Goal: Use online tool/utility: Utilize a website feature to perform a specific function

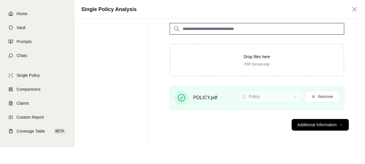
scroll to position [22, 0]
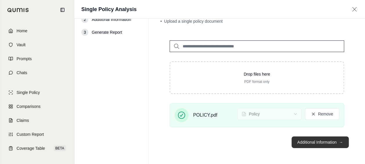
click at [296, 138] on button "Additional Information →" at bounding box center [320, 142] width 57 height 12
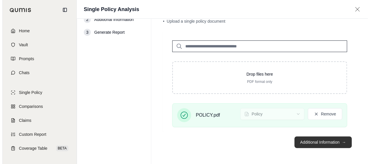
scroll to position [0, 0]
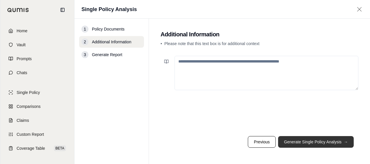
click at [299, 142] on button "Generate Single Policy Analysis →" at bounding box center [316, 142] width 76 height 12
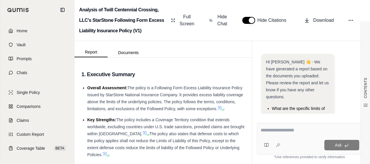
scroll to position [83, 0]
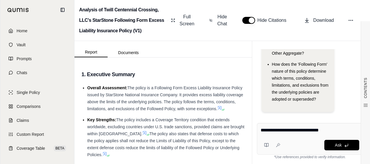
type textarea "**********"
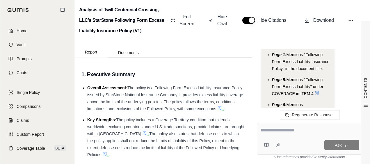
scroll to position [1814, 0]
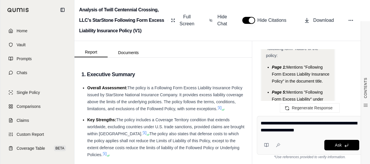
type textarea "**********"
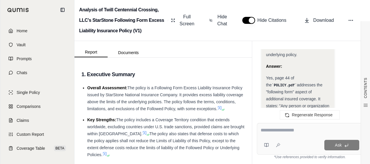
scroll to position [2484, 0]
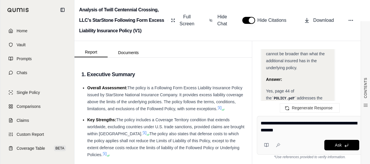
type textarea "**********"
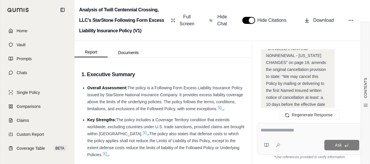
scroll to position [3427, 0]
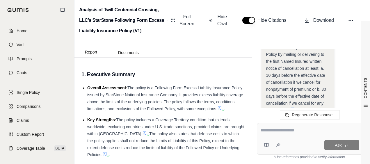
click at [306, 134] on div at bounding box center [309, 131] width 99 height 9
click at [308, 130] on textarea at bounding box center [309, 130] width 99 height 7
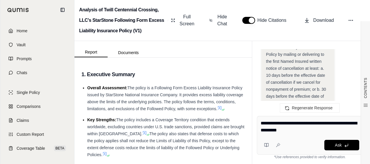
type textarea "**********"
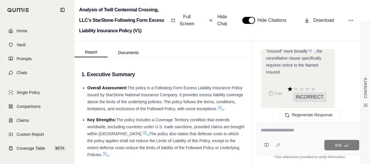
scroll to position [4415, 0]
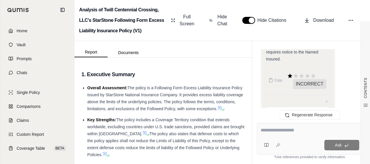
click at [292, 130] on textarea at bounding box center [309, 130] width 99 height 7
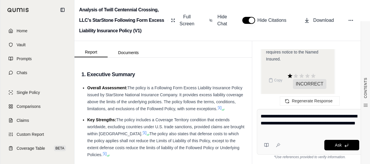
type textarea "**********"
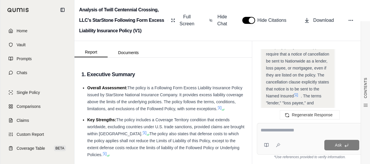
scroll to position [5395, 0]
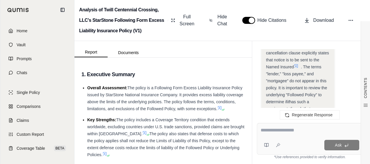
click at [287, 136] on div "Ask" at bounding box center [310, 139] width 106 height 32
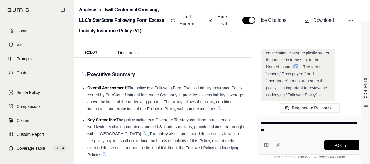
type textarea "**********"
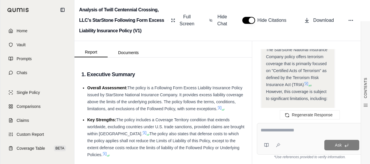
scroll to position [6680, 0]
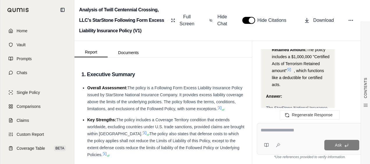
click at [264, 129] on textarea at bounding box center [309, 130] width 99 height 7
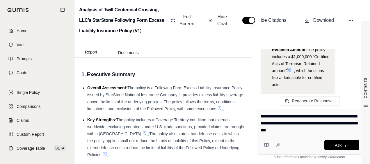
type textarea "**********"
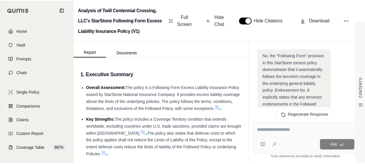
scroll to position [7943, 0]
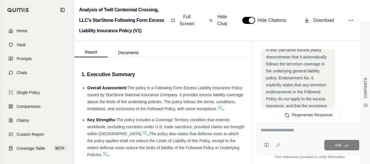
click at [20, 27] on link "Home" at bounding box center [37, 30] width 67 height 13
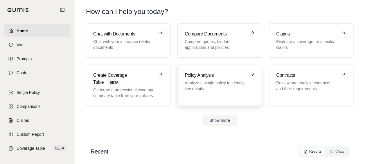
click at [194, 71] on link "Policy Analysis Analyze a single policy to identify key details" at bounding box center [220, 85] width 85 height 41
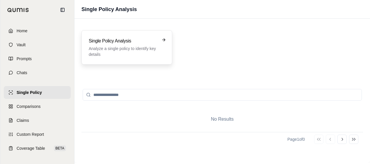
click at [139, 42] on h3 "Single Policy Analysis" at bounding box center [123, 40] width 68 height 7
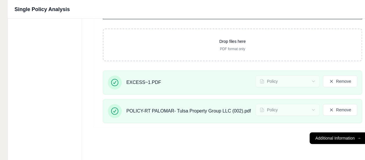
scroll to position [55, 70]
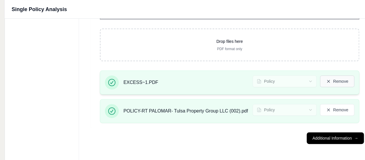
click at [336, 82] on button "Remove" at bounding box center [337, 81] width 34 height 12
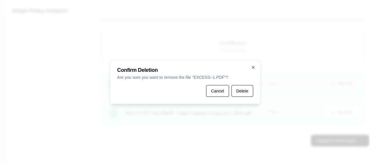
scroll to position [51, 70]
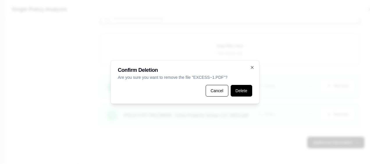
click at [247, 90] on button "Delete" at bounding box center [241, 91] width 22 height 12
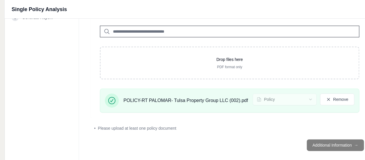
scroll to position [44, 70]
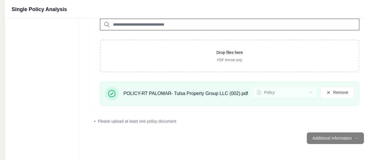
click at [316, 137] on footer "Additional Information →" at bounding box center [230, 137] width 278 height 21
click at [278, 121] on div "• Please upload at least one policy document" at bounding box center [229, 121] width 271 height 6
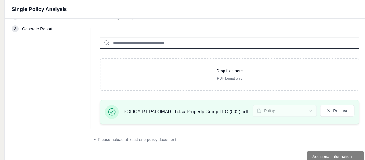
scroll to position [29, 70]
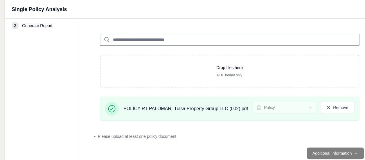
click at [339, 158] on footer "Additional Information →" at bounding box center [230, 152] width 278 height 21
click at [339, 153] on footer "Additional Information →" at bounding box center [230, 152] width 278 height 21
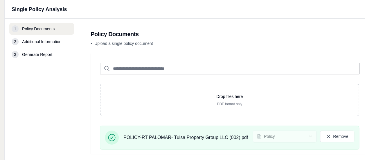
scroll to position [0, 70]
click at [41, 13] on h1 "Single Policy Analysis" at bounding box center [39, 9] width 55 height 8
click at [44, 10] on h1 "Single Policy Analysis" at bounding box center [39, 9] width 55 height 8
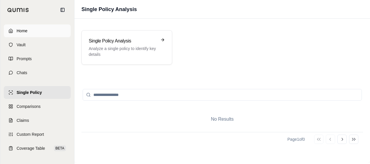
click at [21, 29] on span "Home" at bounding box center [22, 31] width 11 height 6
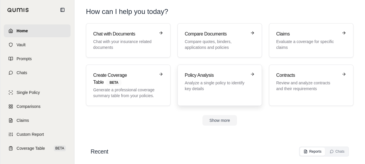
click at [207, 80] on p "Analyze a single policy to identify key details" at bounding box center [216, 86] width 62 height 12
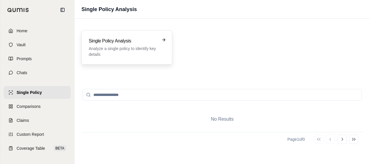
click at [144, 49] on p "Analyze a single policy to identify key details" at bounding box center [123, 52] width 68 height 12
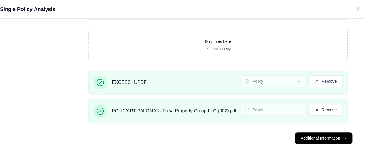
scroll to position [55, 84]
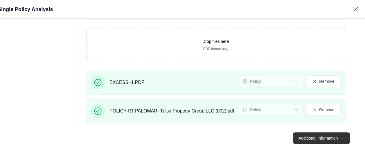
click at [306, 133] on button "Additional Information →" at bounding box center [321, 138] width 57 height 12
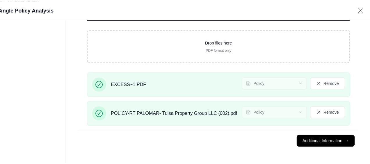
scroll to position [0, 0]
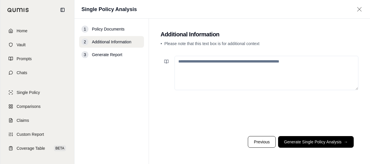
click at [307, 138] on button "Generate Single Policy Analysis →" at bounding box center [316, 142] width 76 height 12
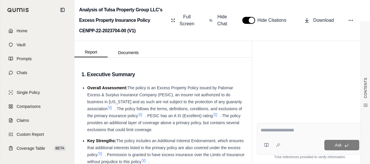
scroll to position [58, 0]
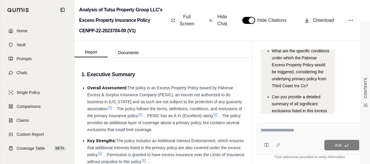
click at [288, 129] on textarea at bounding box center [309, 130] width 99 height 7
type textarea "*"
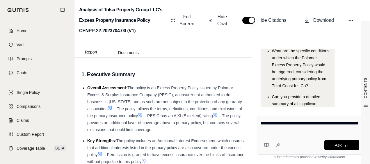
type textarea "**********"
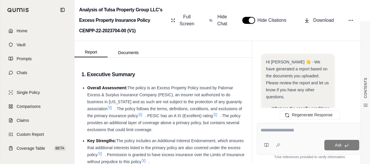
scroll to position [639, 0]
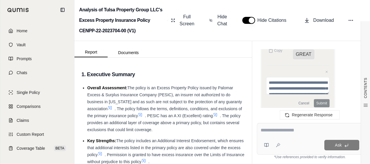
click at [307, 132] on textarea at bounding box center [309, 130] width 99 height 7
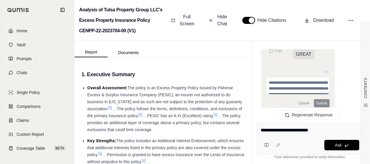
type textarea "**********"
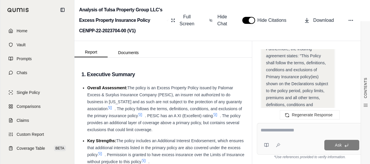
scroll to position [1178, 0]
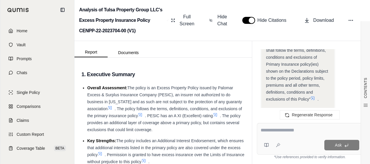
click at [308, 134] on div at bounding box center [309, 131] width 99 height 9
click at [306, 132] on textarea at bounding box center [309, 130] width 99 height 7
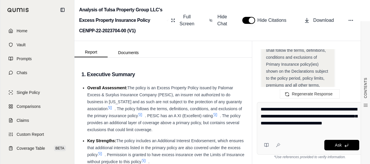
type textarea "**********"
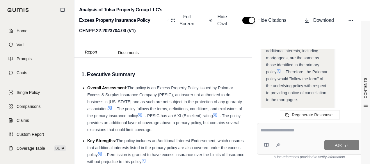
scroll to position [1988, 0]
click at [283, 137] on div "Ask" at bounding box center [310, 139] width 106 height 32
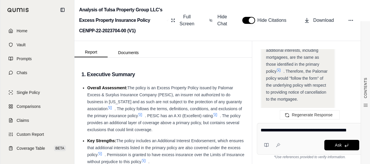
type textarea "**********"
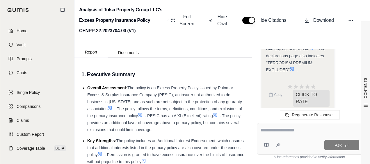
scroll to position [663, 0]
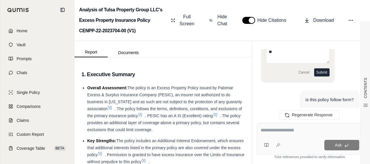
type textarea "*"
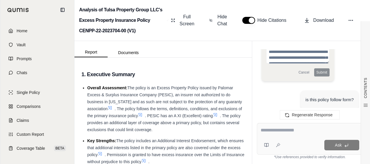
scroll to position [662, 0]
click at [285, 130] on textarea at bounding box center [309, 130] width 99 height 7
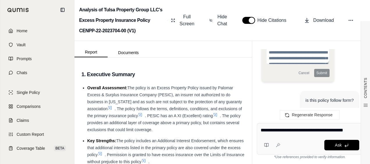
type textarea "**********"
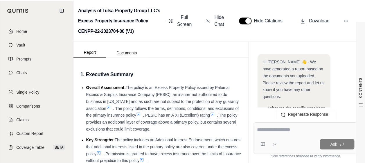
scroll to position [3161, 0]
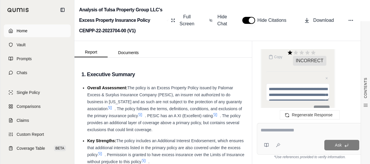
click at [22, 29] on span "Home" at bounding box center [22, 31] width 11 height 6
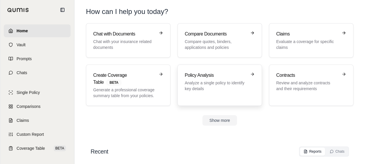
click at [212, 87] on p "Analyze a single policy to identify key details" at bounding box center [216, 86] width 62 height 12
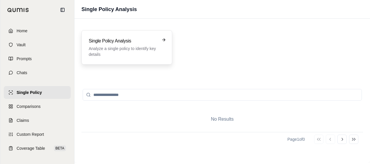
click at [122, 49] on p "Analyze a single policy to identify key details" at bounding box center [123, 52] width 68 height 12
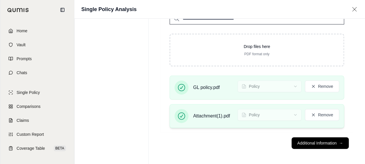
scroll to position [51, 0]
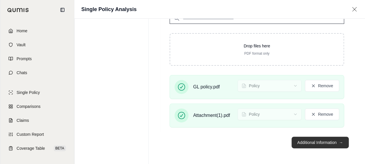
click at [300, 137] on button "Additional Information →" at bounding box center [320, 143] width 57 height 12
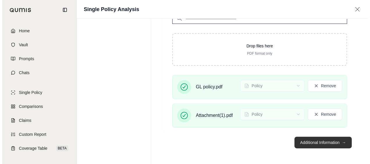
scroll to position [0, 0]
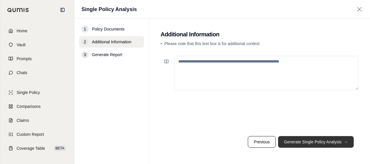
click at [296, 141] on button "Generate Single Policy Analysis →" at bounding box center [316, 142] width 76 height 12
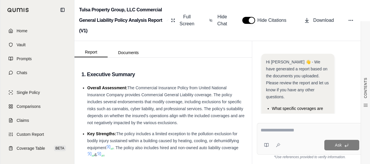
scroll to position [125, 0]
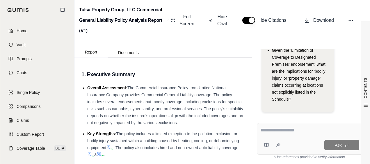
click at [299, 128] on textarea at bounding box center [309, 130] width 99 height 7
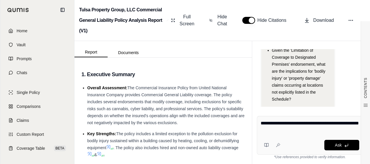
type textarea "**********"
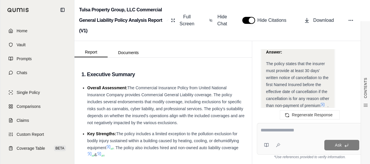
scroll to position [554, 0]
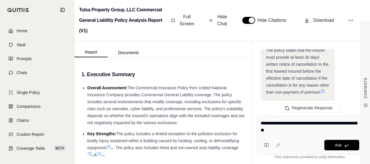
type textarea "**********"
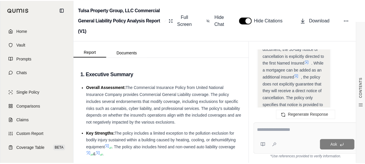
scroll to position [1367, 0]
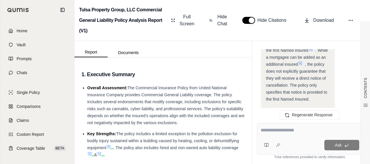
click at [13, 31] on link "Home" at bounding box center [37, 30] width 67 height 13
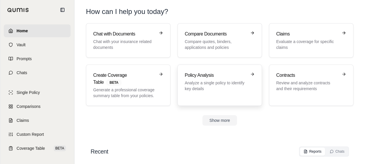
click at [194, 78] on h3 "Policy Analysis" at bounding box center [216, 75] width 62 height 7
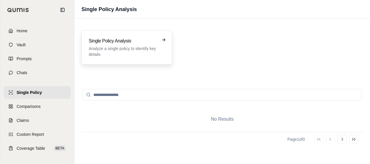
click at [134, 50] on p "Analyze a single policy to identify key details" at bounding box center [123, 52] width 68 height 12
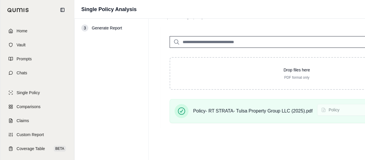
scroll to position [27, 0]
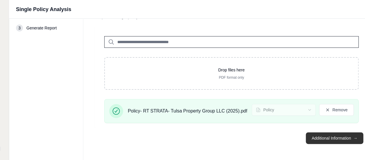
click at [326, 133] on button "Additional Information →" at bounding box center [334, 138] width 57 height 12
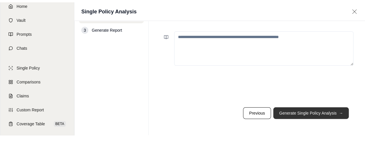
scroll to position [0, 0]
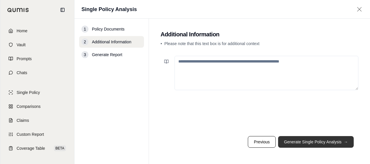
click at [322, 140] on button "Generate Single Policy Analysis →" at bounding box center [316, 142] width 76 height 12
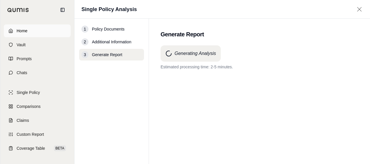
click at [31, 28] on link "Home" at bounding box center [37, 30] width 67 height 13
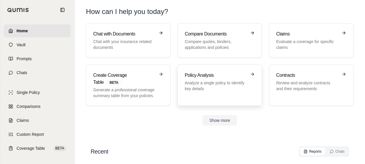
click at [213, 89] on p "Analyze a single policy to identify key details" at bounding box center [216, 86] width 62 height 12
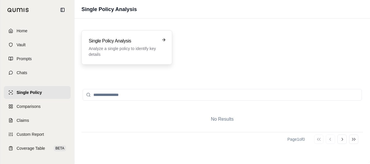
click at [152, 61] on div "Single Policy Analysis Analyze a single policy to identify key details" at bounding box center [126, 47] width 91 height 34
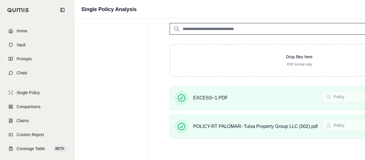
scroll to position [55, 0]
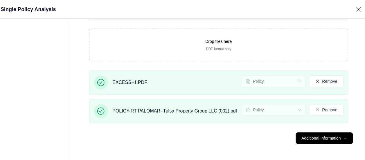
click at [320, 131] on footer "Additional Information →" at bounding box center [219, 137] width 278 height 21
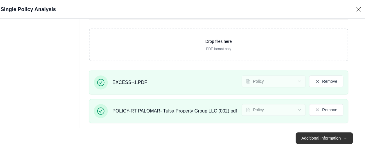
click at [321, 136] on button "Additional Information →" at bounding box center [324, 138] width 57 height 12
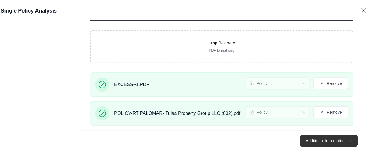
scroll to position [0, 0]
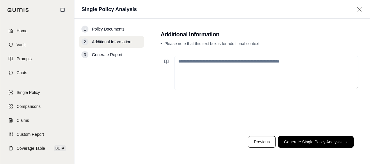
click at [304, 142] on button "Generate Single Policy Analysis →" at bounding box center [316, 142] width 76 height 12
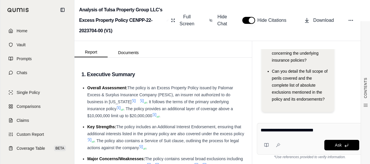
type textarea "**********"
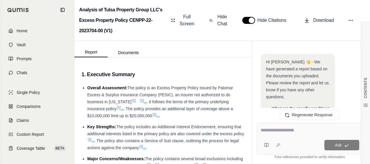
scroll to position [1222, 0]
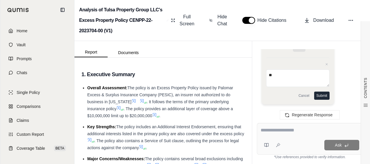
type textarea "*"
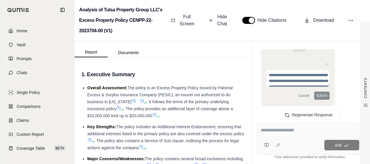
click at [295, 137] on div "Ask" at bounding box center [310, 139] width 106 height 32
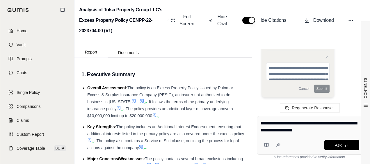
type textarea "**********"
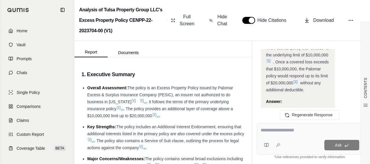
scroll to position [2037, 0]
